Goal: Information Seeking & Learning: Learn about a topic

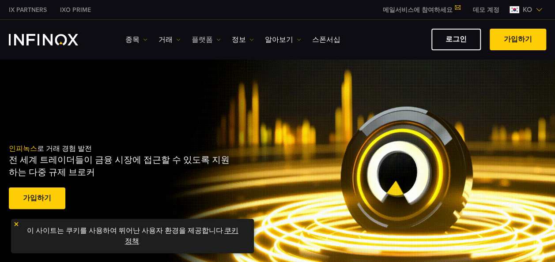
click at [218, 41] on img at bounding box center [218, 40] width 4 height 4
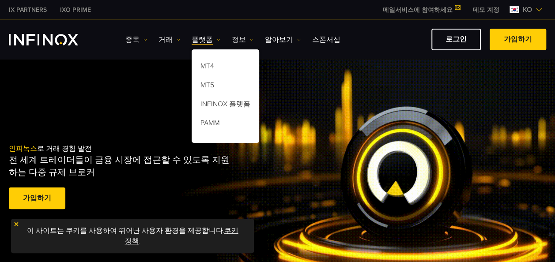
click at [252, 38] on img at bounding box center [251, 40] width 4 height 4
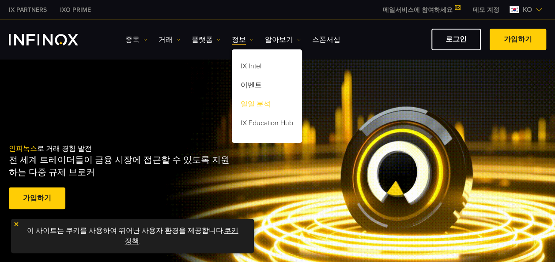
click at [256, 102] on link "일일 분석" at bounding box center [267, 105] width 70 height 19
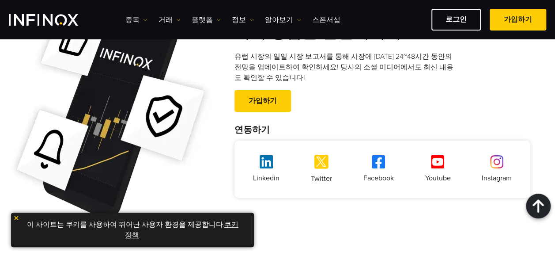
scroll to position [1589, 0]
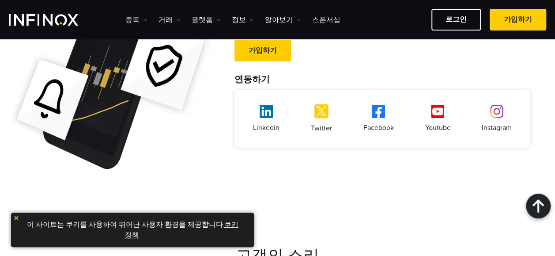
click at [439, 115] on img at bounding box center [437, 111] width 13 height 13
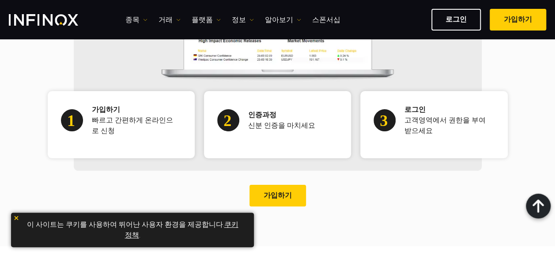
scroll to position [539, 0]
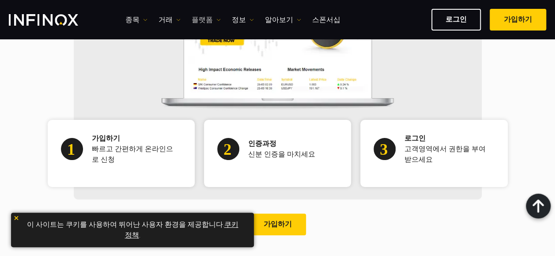
click at [214, 24] on link "플랫폼" at bounding box center [206, 20] width 29 height 11
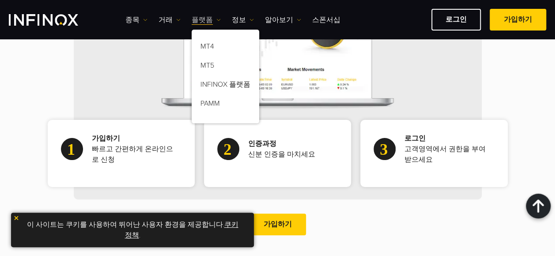
scroll to position [0, 0]
click at [251, 19] on img at bounding box center [251, 20] width 4 height 4
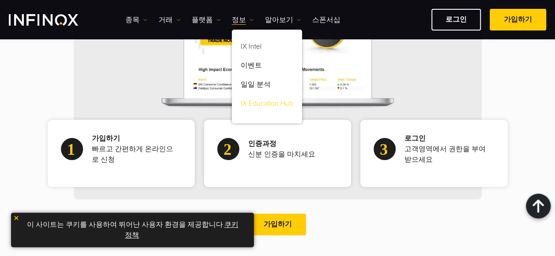
click at [282, 104] on link "IX Education Hub" at bounding box center [267, 104] width 70 height 19
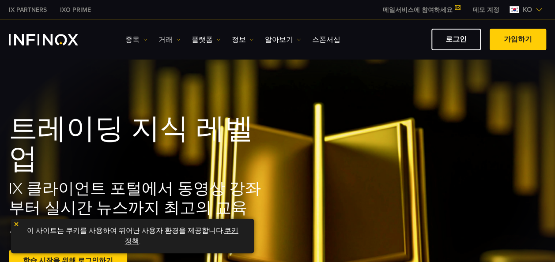
click at [175, 40] on link "거래" at bounding box center [169, 39] width 22 height 11
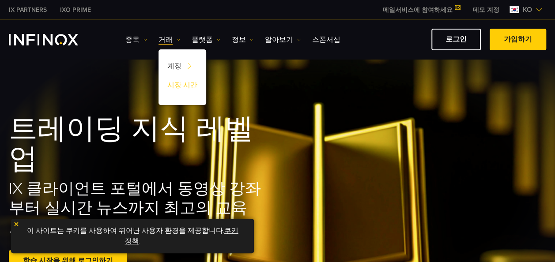
click at [186, 83] on link "시장 시간" at bounding box center [182, 86] width 48 height 19
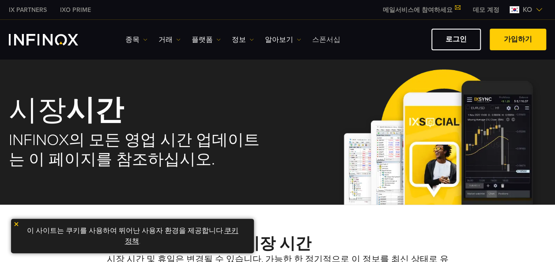
click at [324, 36] on link "스폰서십" at bounding box center [326, 39] width 28 height 11
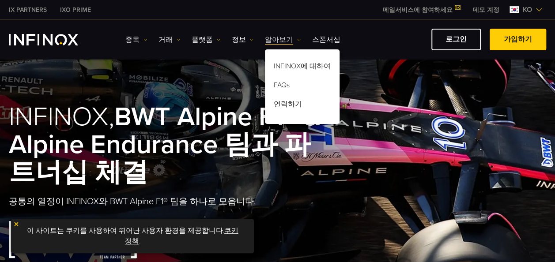
click at [290, 39] on link "알아보기" at bounding box center [283, 39] width 36 height 11
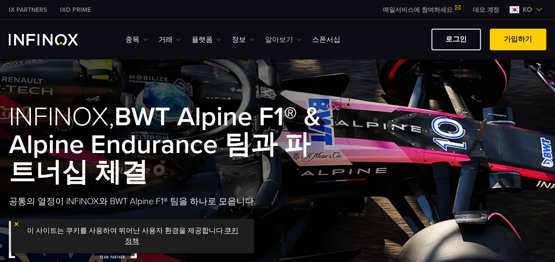
click at [290, 39] on link "알아보기" at bounding box center [283, 39] width 36 height 11
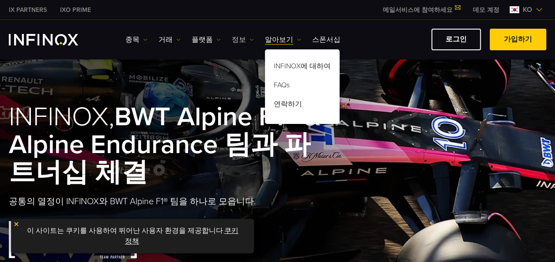
click at [241, 37] on link "정보" at bounding box center [243, 39] width 22 height 11
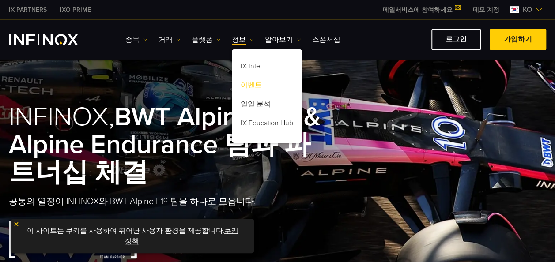
click at [253, 81] on link "이벤트" at bounding box center [267, 86] width 70 height 19
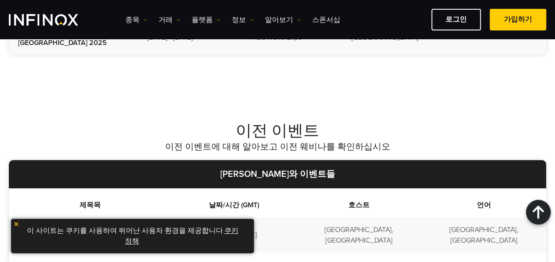
scroll to position [309, 0]
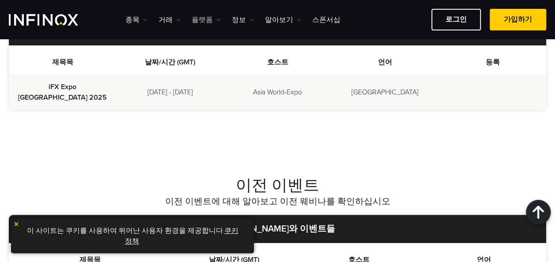
click at [202, 20] on link "플랫폼" at bounding box center [206, 20] width 29 height 11
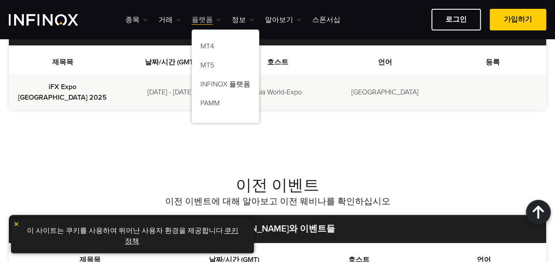
scroll to position [0, 0]
click at [243, 18] on link "정보" at bounding box center [243, 20] width 22 height 11
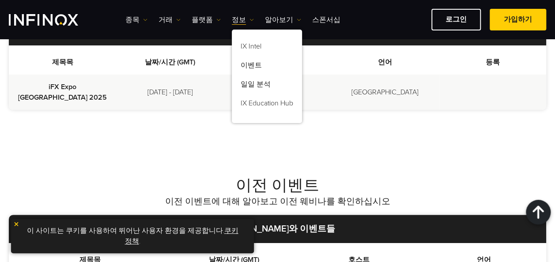
click at [181, 19] on ul "종목 종목 상품 정보 거래 계정 데모" at bounding box center [232, 20] width 215 height 11
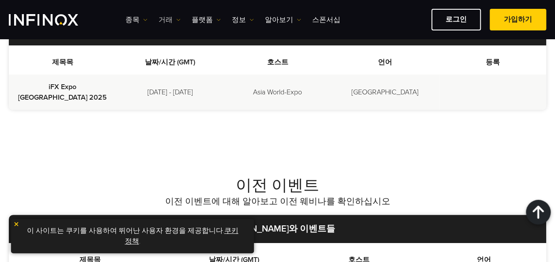
click at [175, 20] on link "거래" at bounding box center [169, 20] width 22 height 11
click at [112, 129] on div "예정된 이벤트 및 웨비나 다음 웨비나 또는 오프라인 이벤트를 위해 [DEMOGRAPHIC_DATA] 전부 세미나 워크숍 [GEOGRAPHIC_…" at bounding box center [277, 29] width 555 height 228
